Goal: Task Accomplishment & Management: Manage account settings

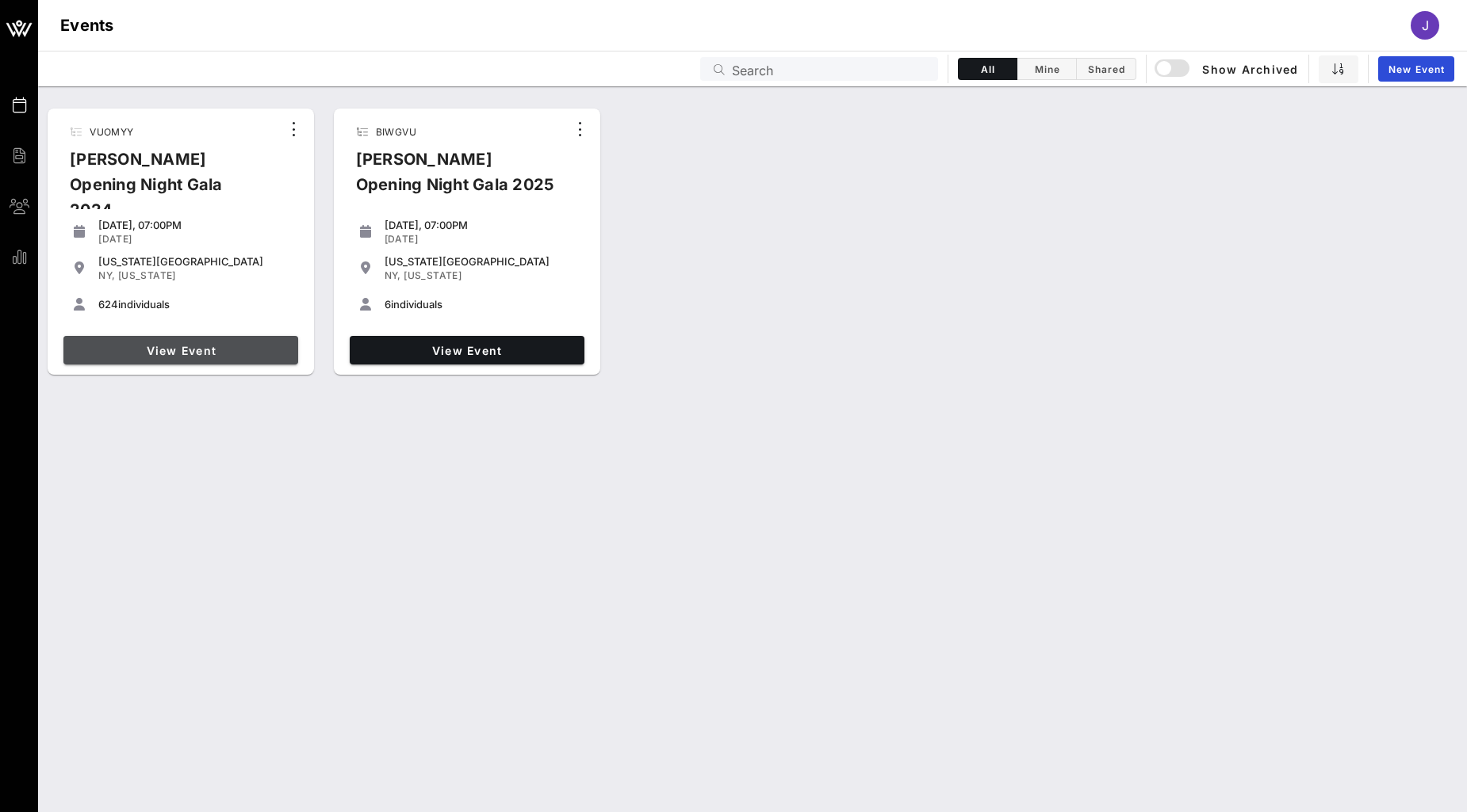
click at [167, 351] on span "View Event" at bounding box center [180, 351] width 222 height 14
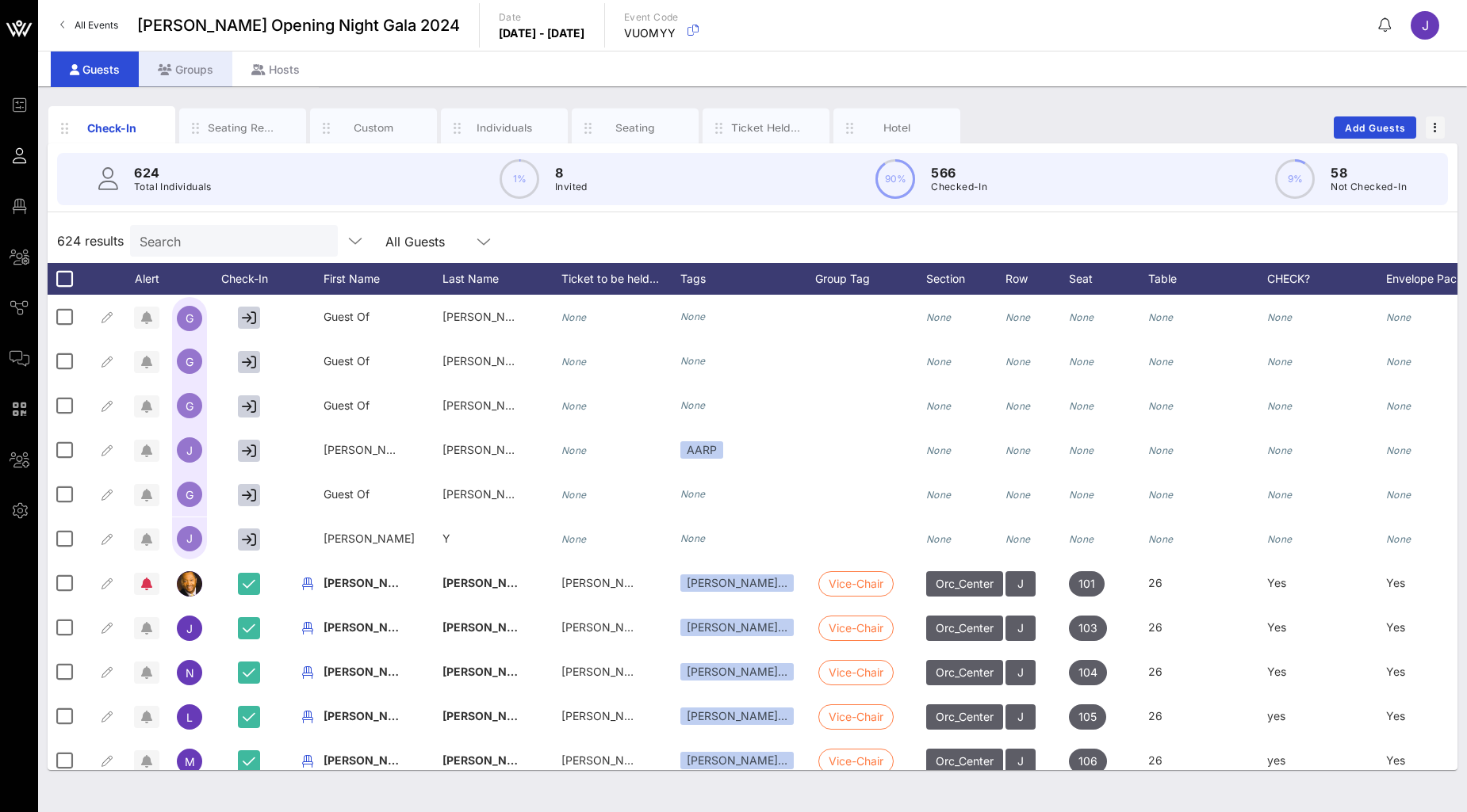
click at [208, 65] on div "Groups" at bounding box center [185, 69] width 93 height 35
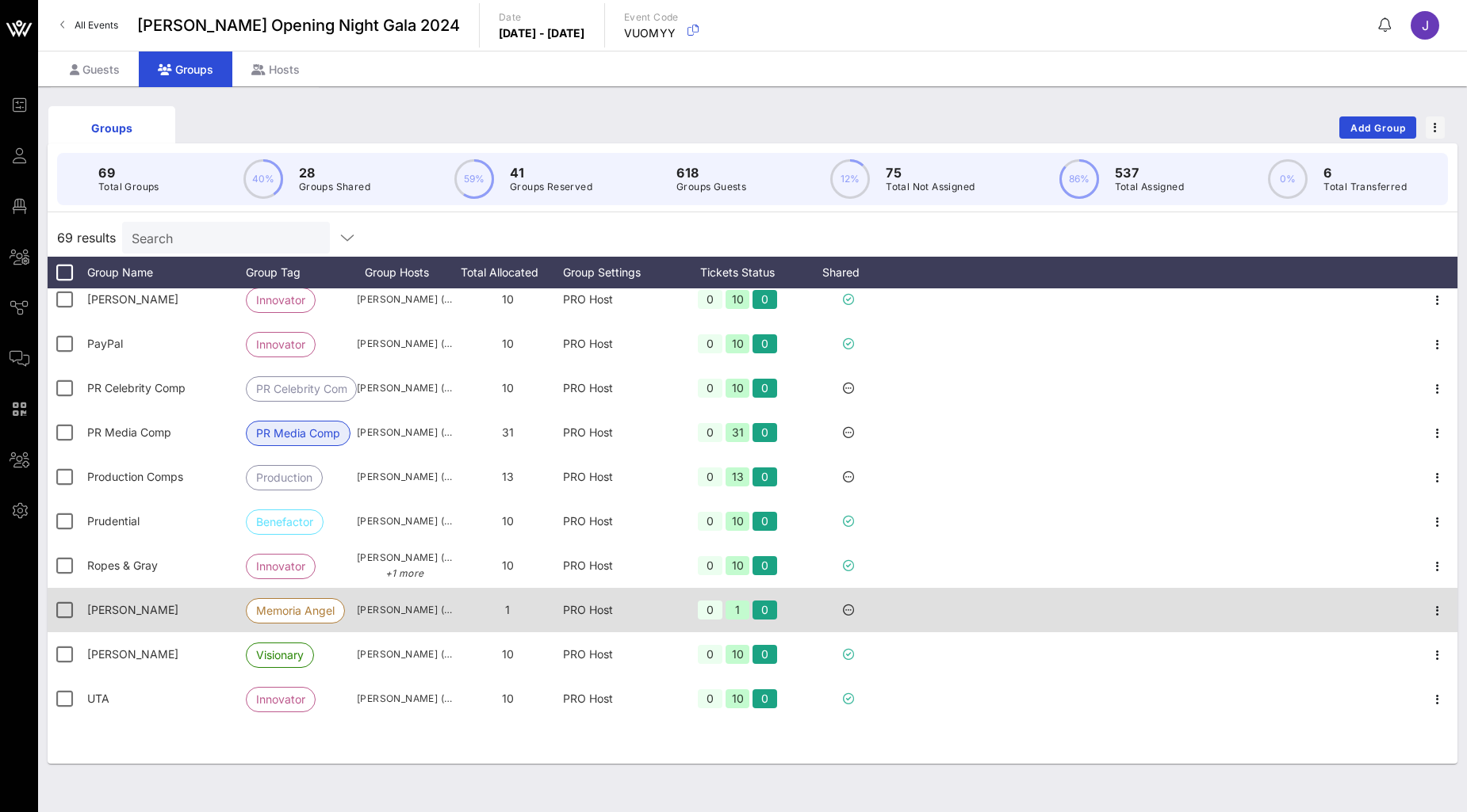
scroll to position [2377, 0]
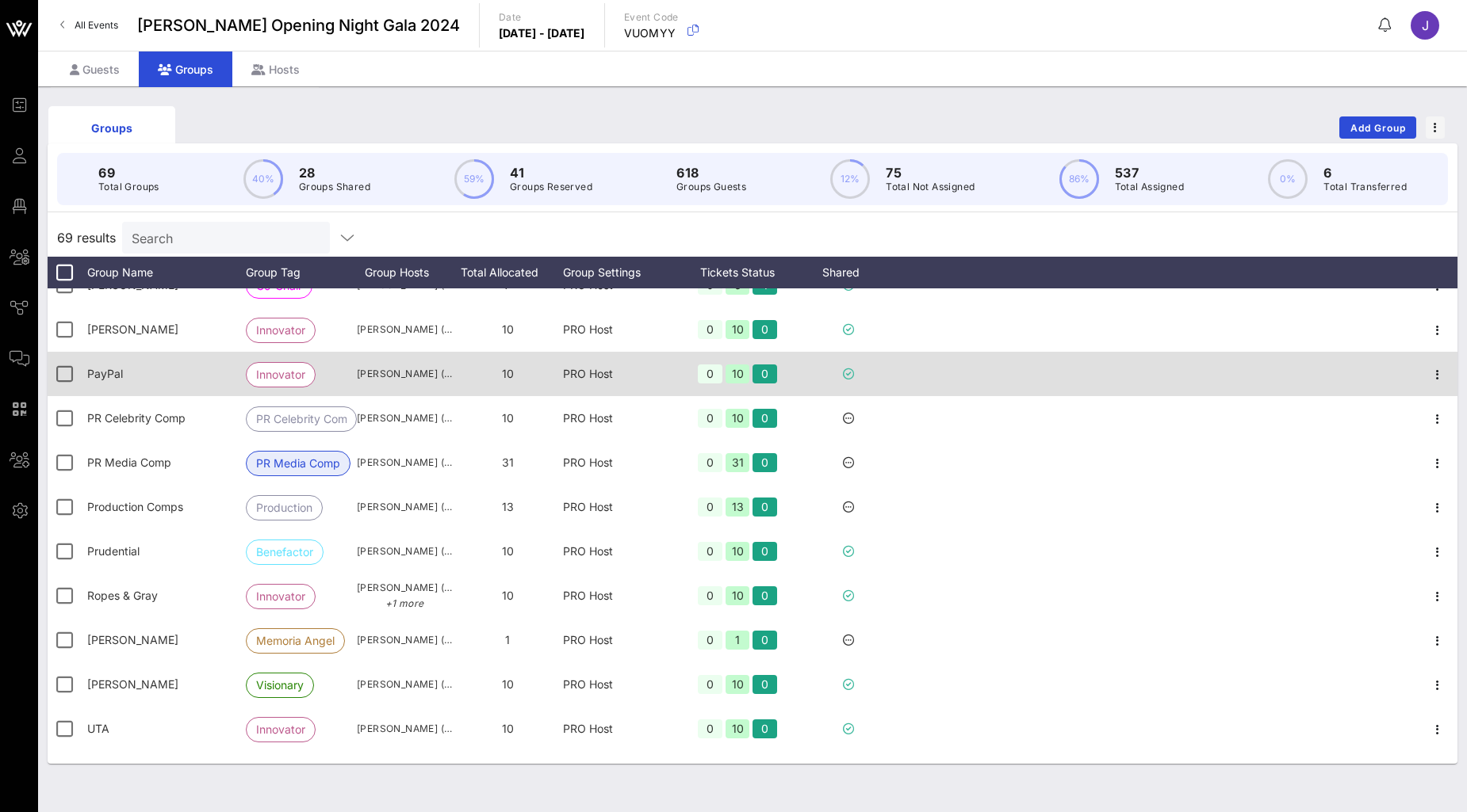
click at [176, 363] on div "PayPal" at bounding box center [166, 373] width 159 height 44
click at [378, 377] on span "[PERSON_NAME] ([EMAIL_ADDRESS][DOMAIN_NAME])" at bounding box center [404, 374] width 95 height 16
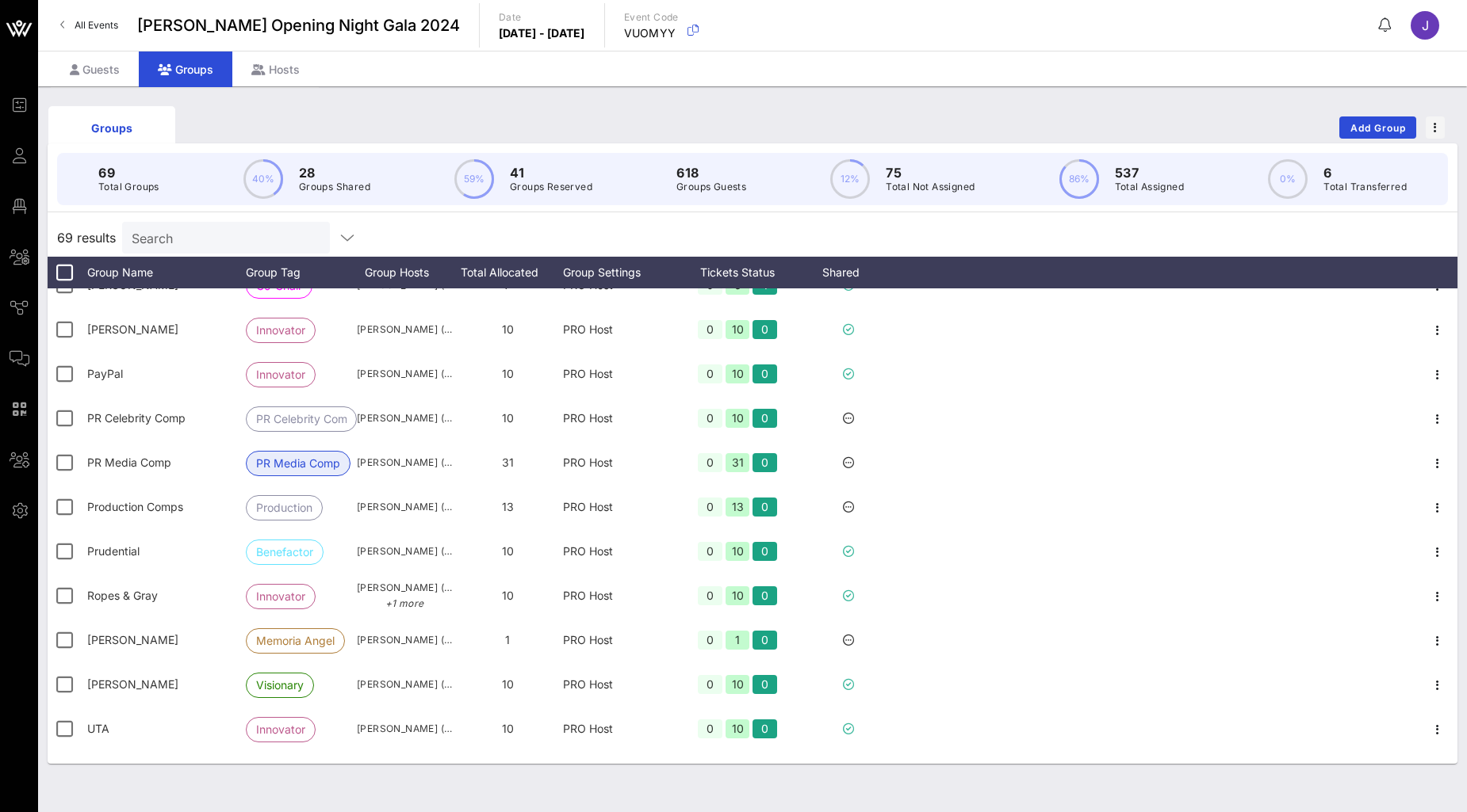
click at [861, 125] on div "Groups Add Group" at bounding box center [752, 128] width 1409 height 51
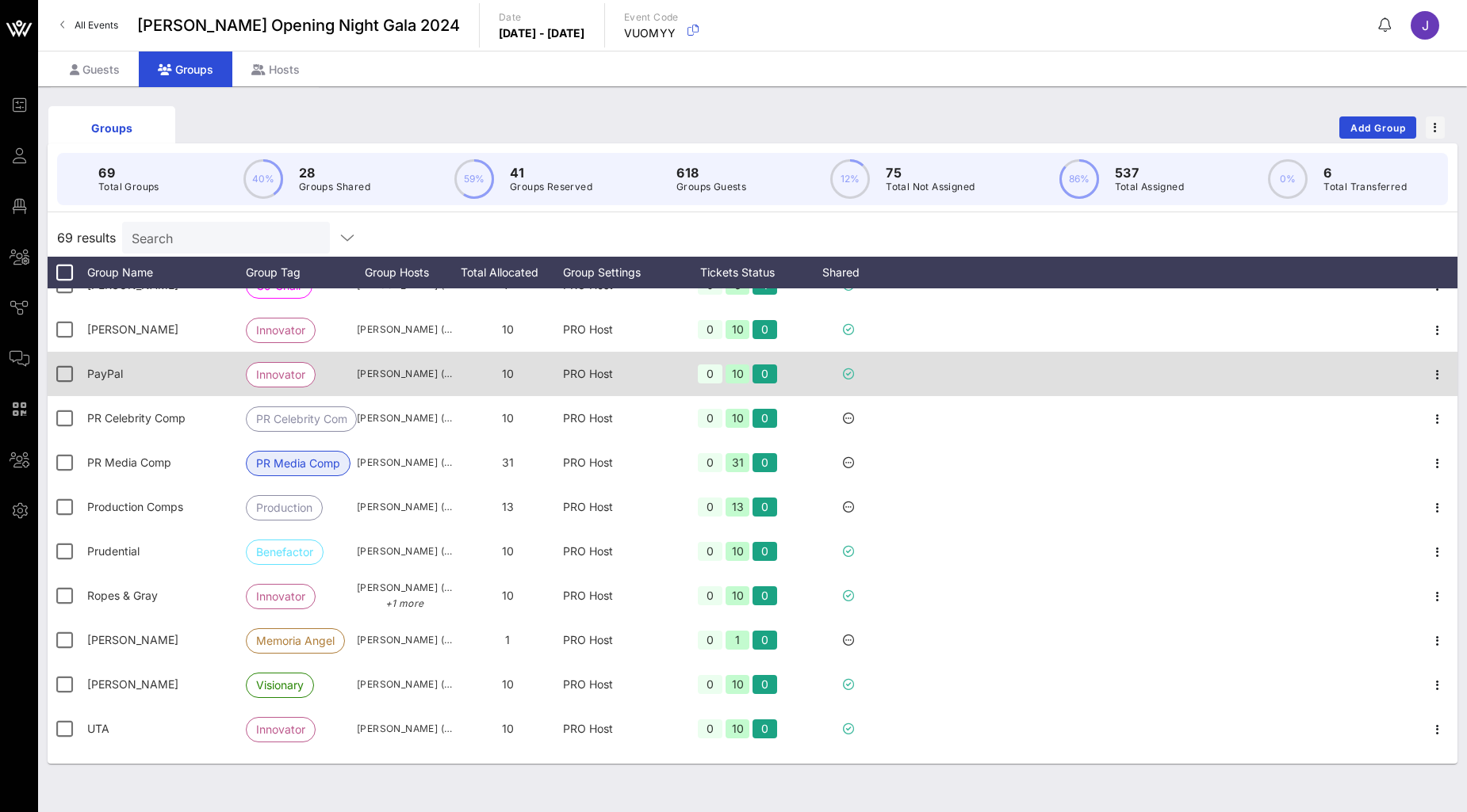
click at [398, 363] on div "[PERSON_NAME] ([EMAIL_ADDRESS][DOMAIN_NAME])" at bounding box center [404, 373] width 95 height 44
click at [398, 373] on span "[PERSON_NAME] ([EMAIL_ADDRESS][DOMAIN_NAME])" at bounding box center [404, 374] width 95 height 16
drag, startPoint x: 398, startPoint y: 373, endPoint x: 772, endPoint y: 389, distance: 374.3
click at [399, 373] on span "[PERSON_NAME] ([EMAIL_ADDRESS][DOMAIN_NAME])" at bounding box center [404, 374] width 95 height 16
